Goal: Task Accomplishment & Management: Use online tool/utility

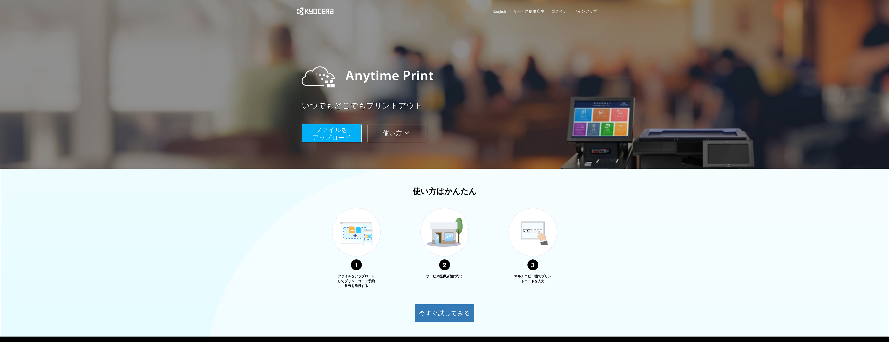
click at [342, 131] on span "ファイルを ​​アップロード" at bounding box center [331, 133] width 39 height 15
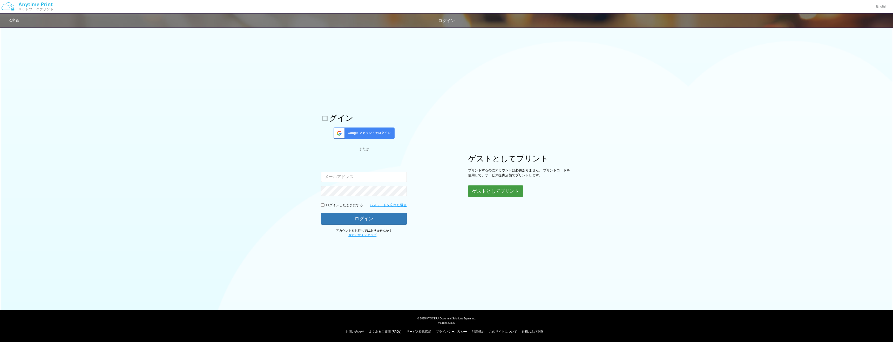
click at [487, 191] on button "ゲストとしてプリント" at bounding box center [495, 190] width 55 height 11
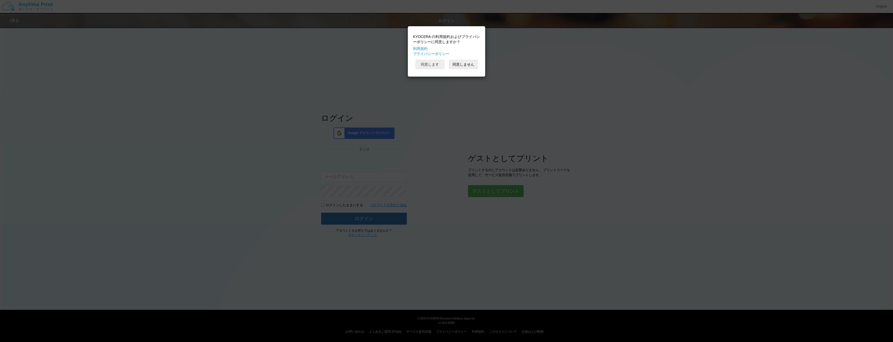
click at [433, 64] on button "同意します" at bounding box center [430, 64] width 29 height 9
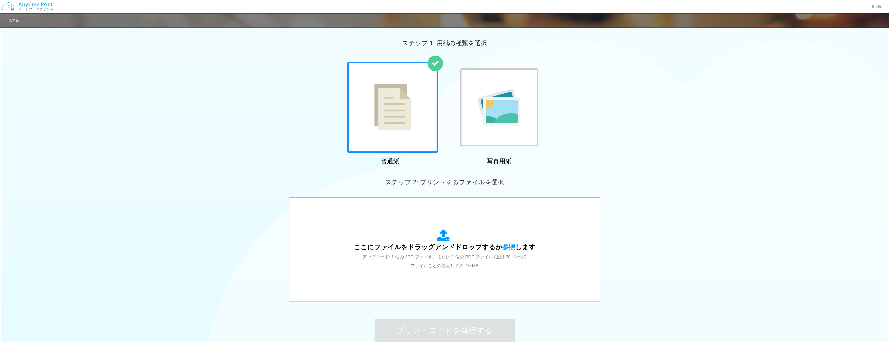
click at [408, 96] on img at bounding box center [392, 107] width 37 height 46
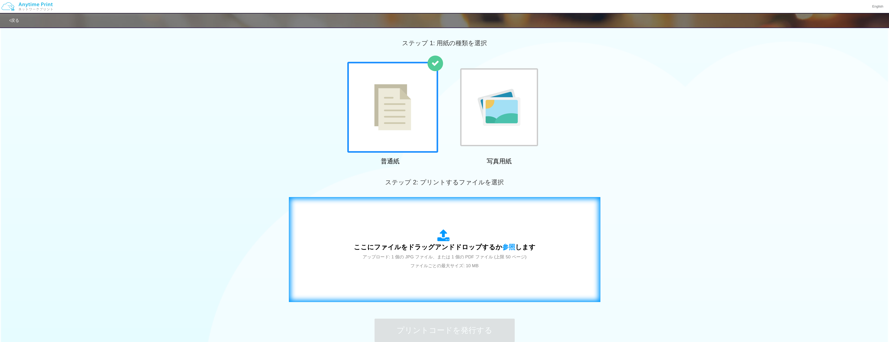
click at [412, 243] on span "ここにファイルをドラッグアンドドロップするか 参照 します" at bounding box center [445, 246] width 182 height 7
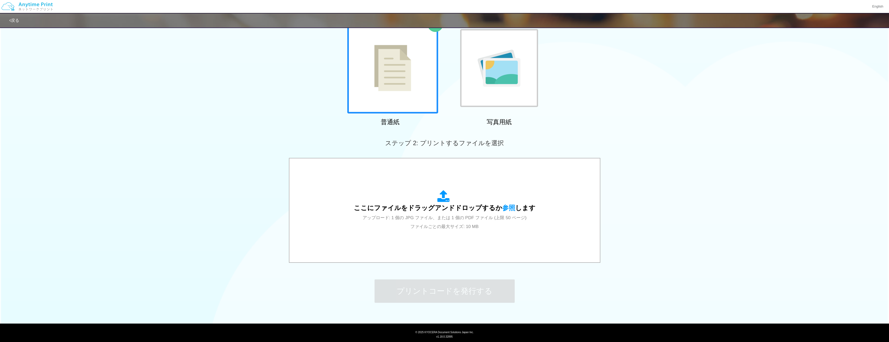
scroll to position [53, 0]
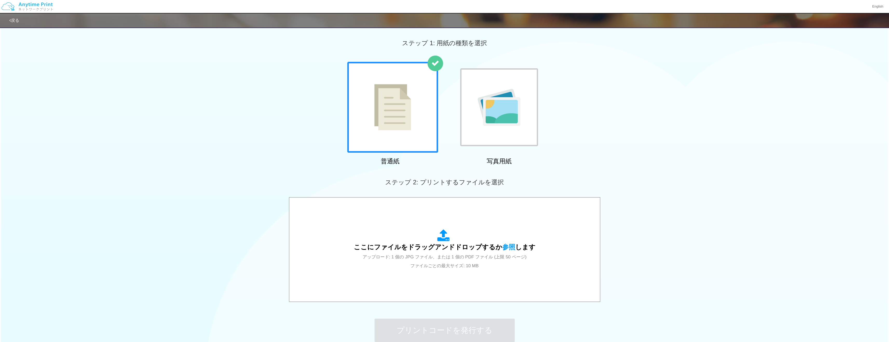
click at [395, 115] on img at bounding box center [392, 107] width 37 height 46
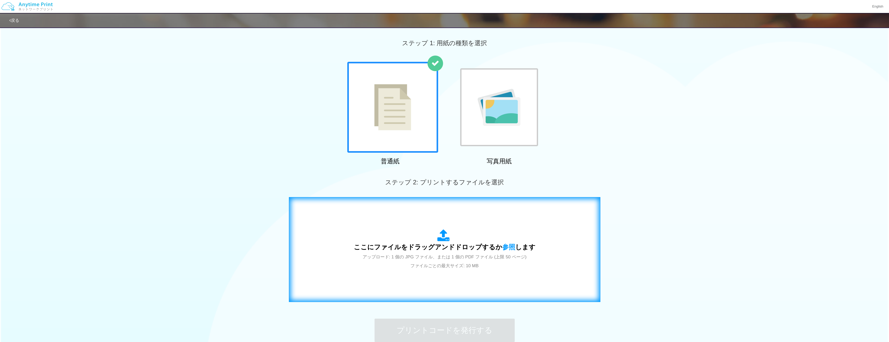
click at [413, 240] on div "ここにファイルをドラッグアンドドロップするか 参照 します アップロード: 1 個の JPG ファイル、または 1 個の PDF ファイル (上限 50 ペー…" at bounding box center [445, 249] width 182 height 41
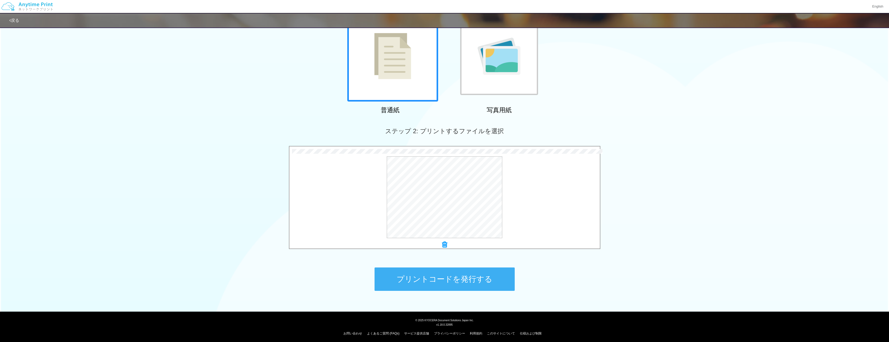
scroll to position [52, 0]
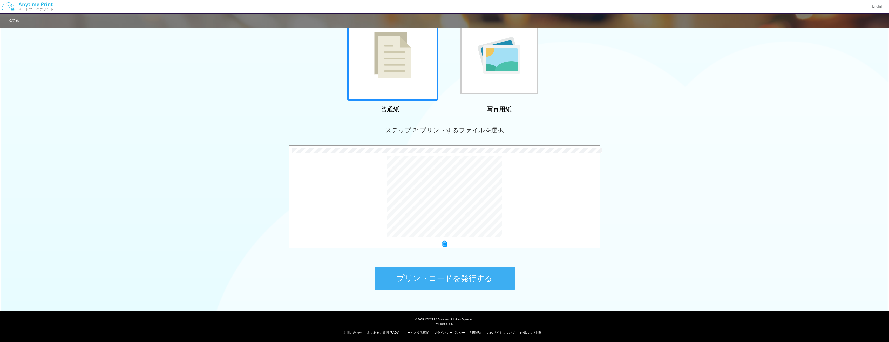
click at [428, 276] on button "プリントコードを発行する" at bounding box center [445, 278] width 140 height 23
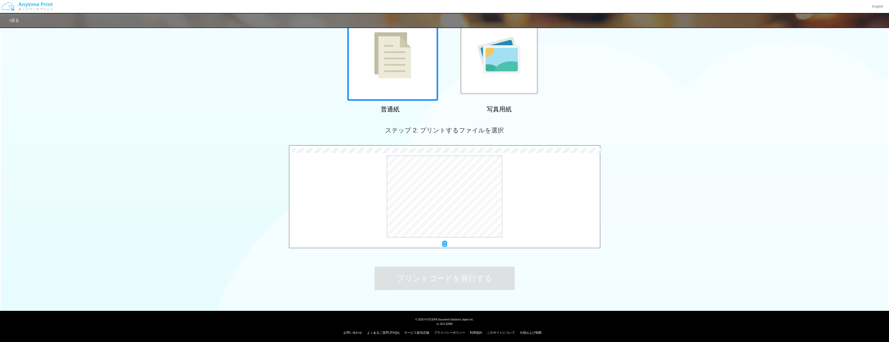
scroll to position [0, 0]
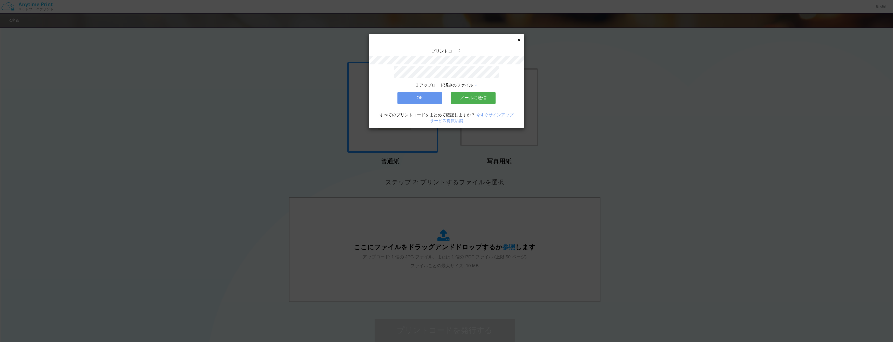
click at [421, 93] on button "OK" at bounding box center [420, 97] width 45 height 11
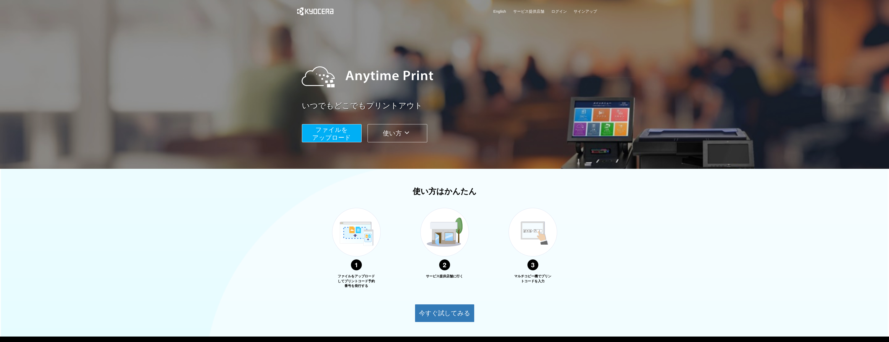
click at [327, 131] on span "ファイルを ​​アップロード" at bounding box center [331, 133] width 39 height 15
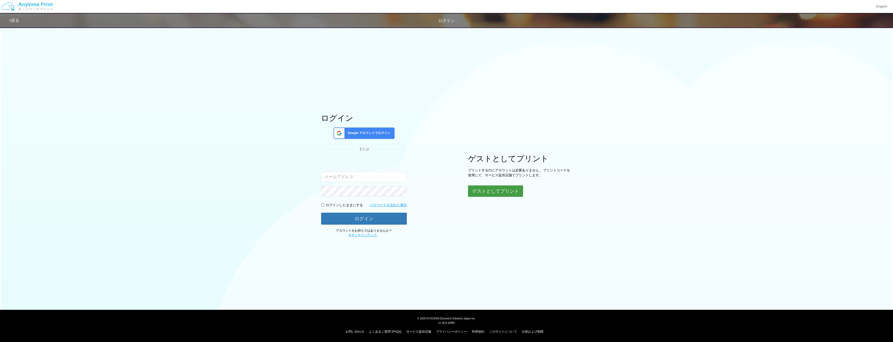
click at [503, 192] on button "ゲストとしてプリント" at bounding box center [495, 190] width 55 height 11
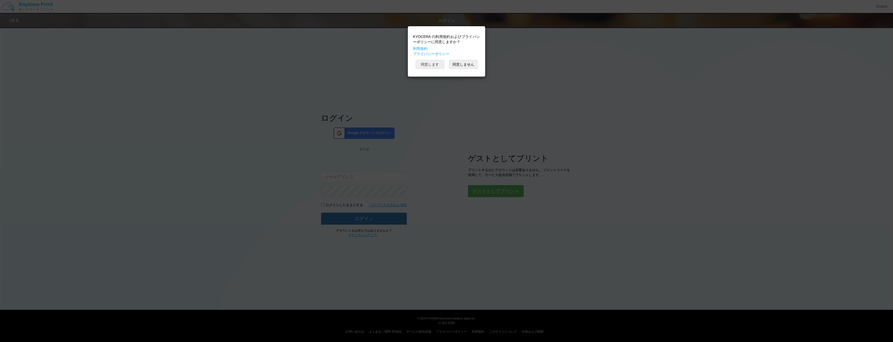
click at [439, 66] on button "同意します" at bounding box center [430, 64] width 29 height 9
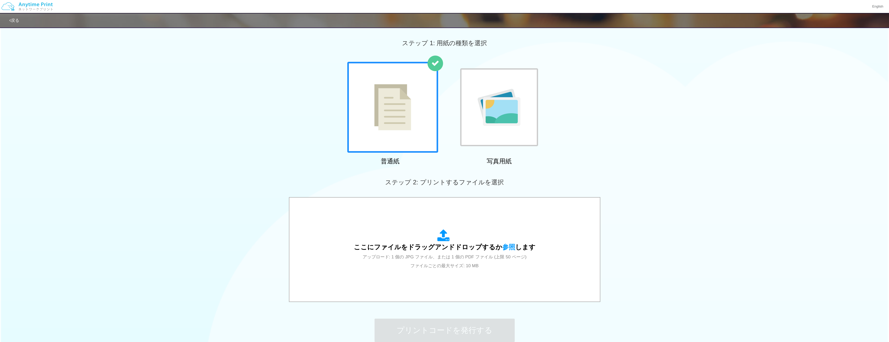
click at [407, 146] on div at bounding box center [392, 107] width 91 height 91
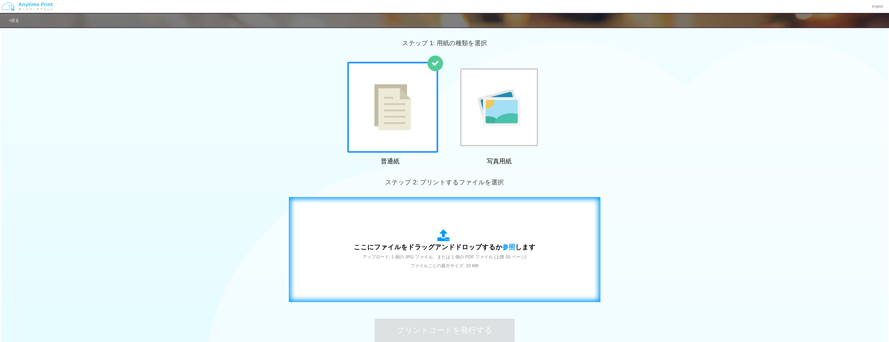
click at [403, 234] on div "ここにファイルをドラッグアンドドロップするか 参照 します アップロード: 1 個の JPG ファイル、または 1 個の PDF ファイル (上限 50 ペー…" at bounding box center [445, 249] width 182 height 41
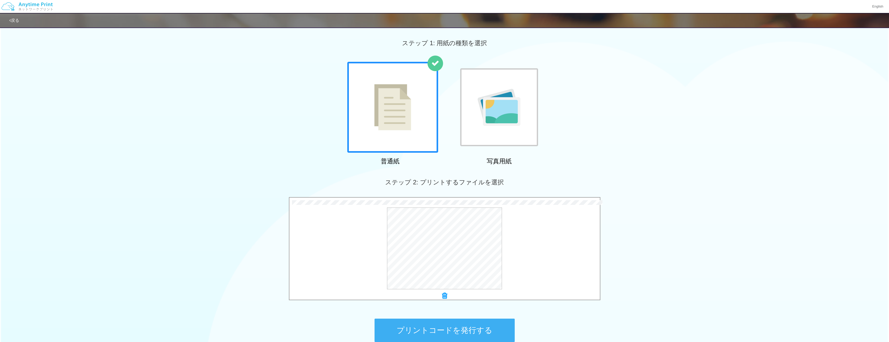
click at [459, 329] on button "プリントコードを発行する" at bounding box center [445, 330] width 140 height 23
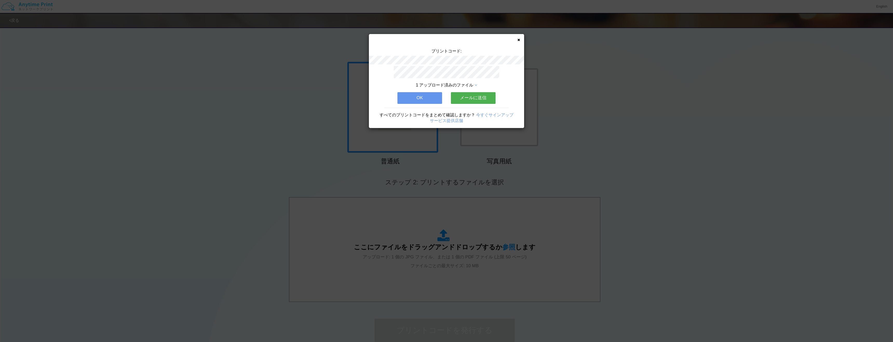
click at [414, 97] on button "OK" at bounding box center [420, 97] width 45 height 11
